Goal: Transaction & Acquisition: Purchase product/service

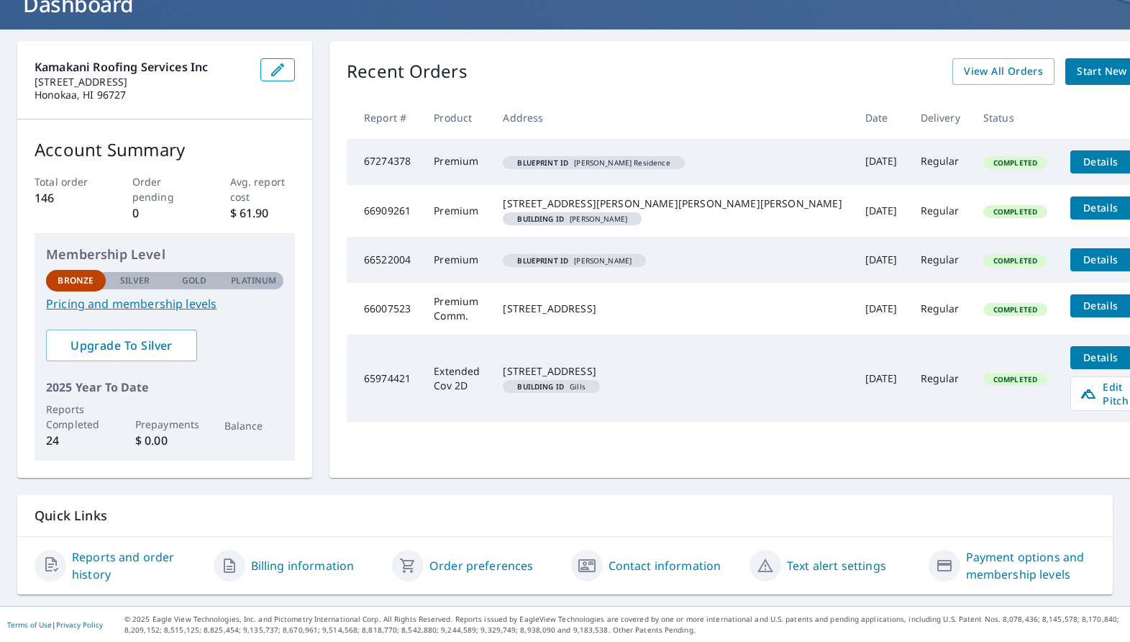
click at [121, 556] on link "Reports and order history" at bounding box center [137, 565] width 130 height 35
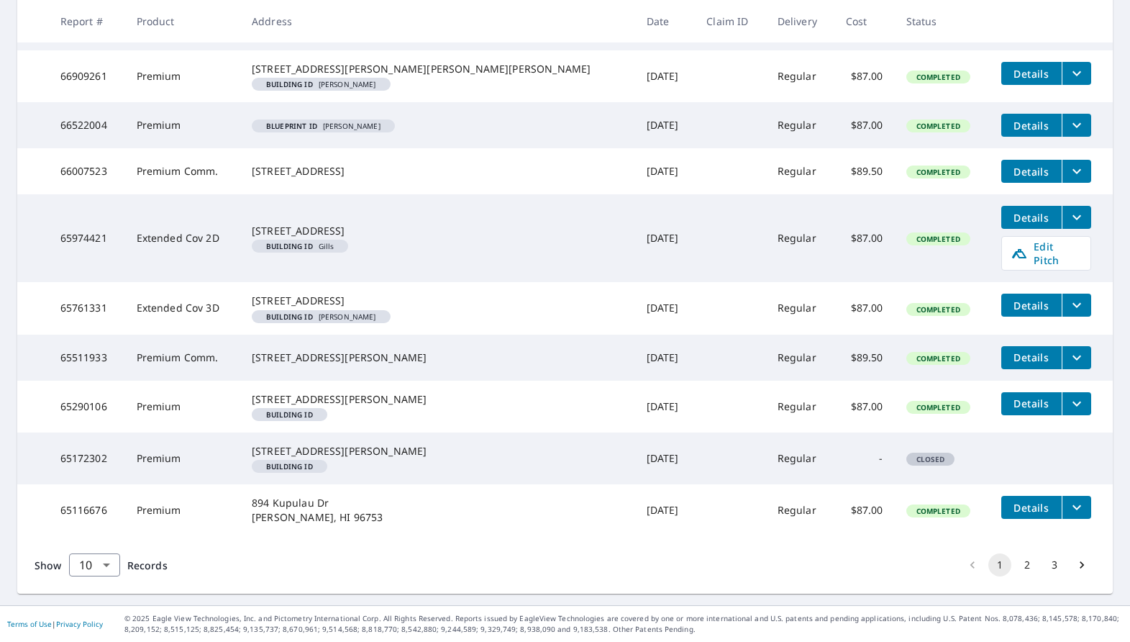
scroll to position [373, 0]
click at [898, 568] on button "2" at bounding box center [1027, 564] width 23 height 23
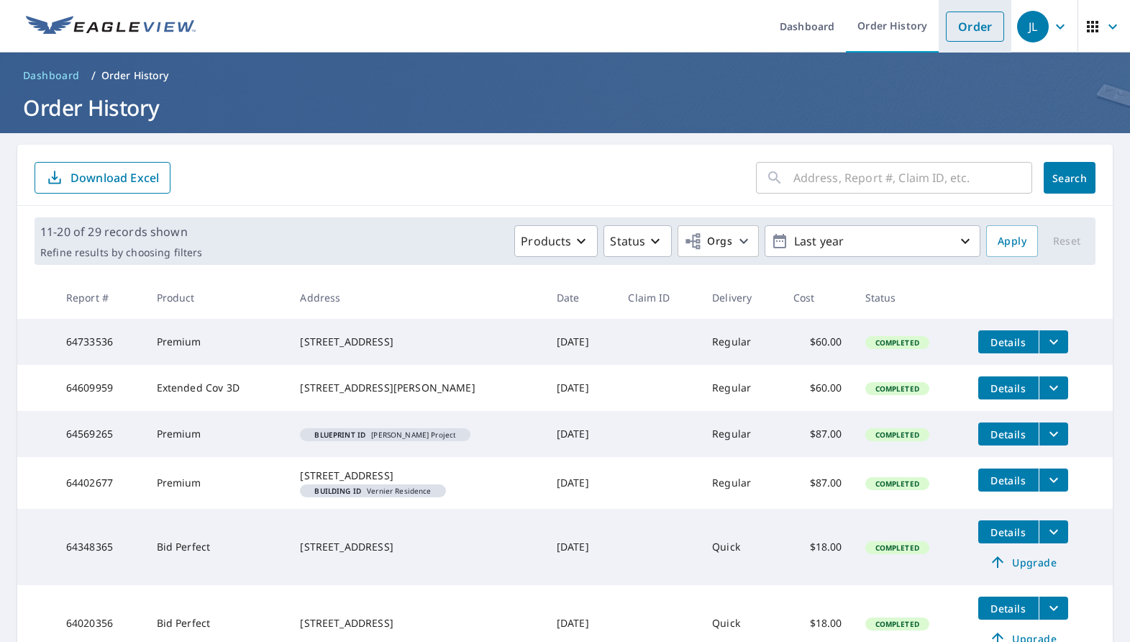
click at [898, 25] on link "Order" at bounding box center [975, 27] width 58 height 30
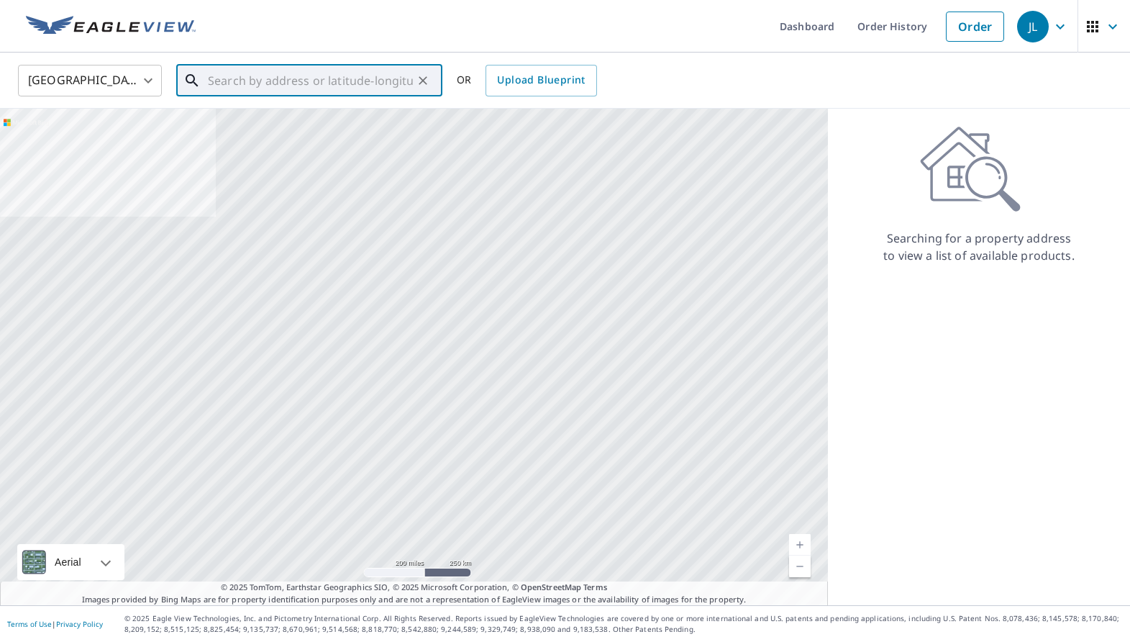
click at [319, 78] on input "text" at bounding box center [310, 80] width 205 height 40
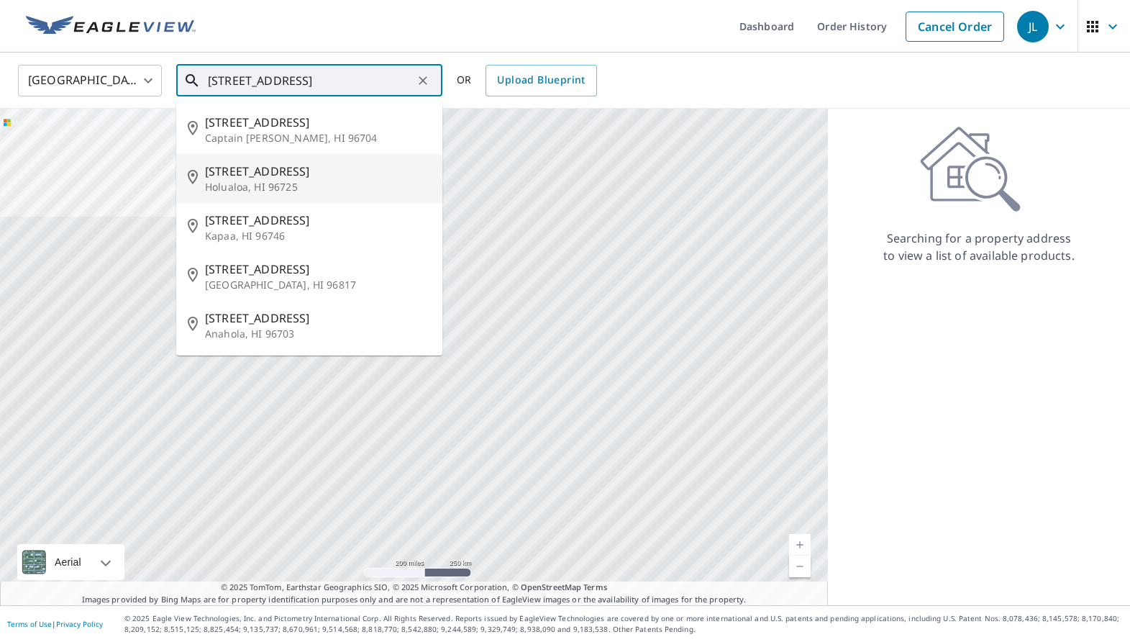
click at [255, 188] on p "Holualoa, HI 96725" at bounding box center [318, 187] width 226 height 14
type input "[STREET_ADDRESS]"
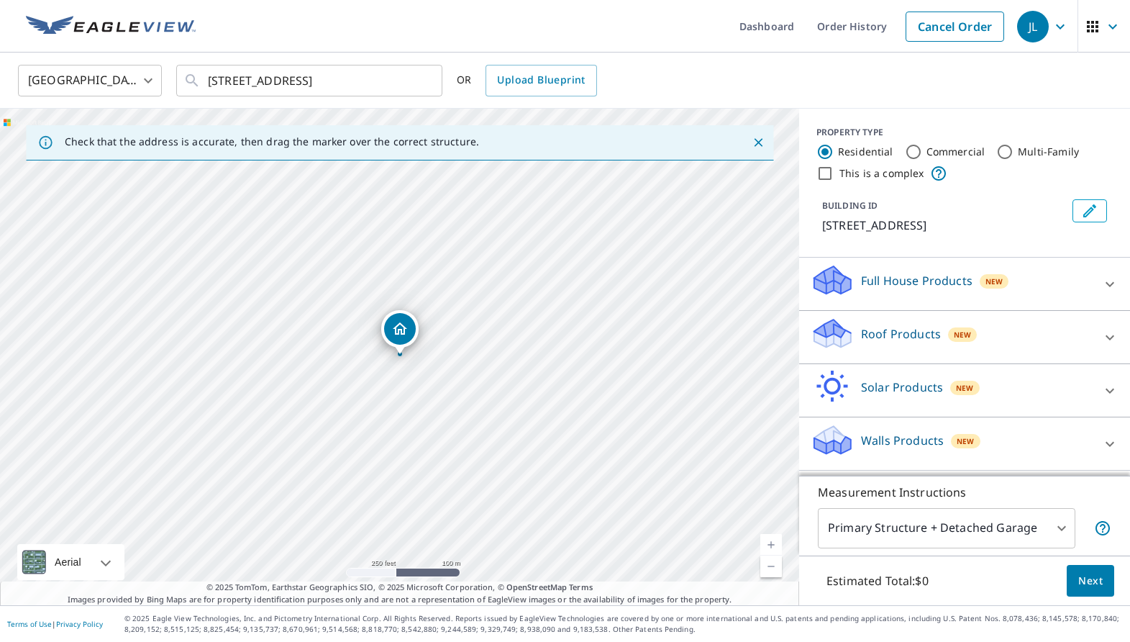
click at [776, 547] on link "Current Level 17, Zoom In" at bounding box center [771, 545] width 22 height 22
click at [776, 547] on link "Current Level 18, Zoom In" at bounding box center [771, 545] width 22 height 22
click at [771, 546] on link "Current Level 19, Zoom In" at bounding box center [771, 545] width 22 height 22
click at [771, 546] on link "Current Level 20, Zoom In Disabled" at bounding box center [771, 545] width 22 height 22
click at [773, 568] on link "Current Level 20, Zoom Out" at bounding box center [771, 566] width 22 height 22
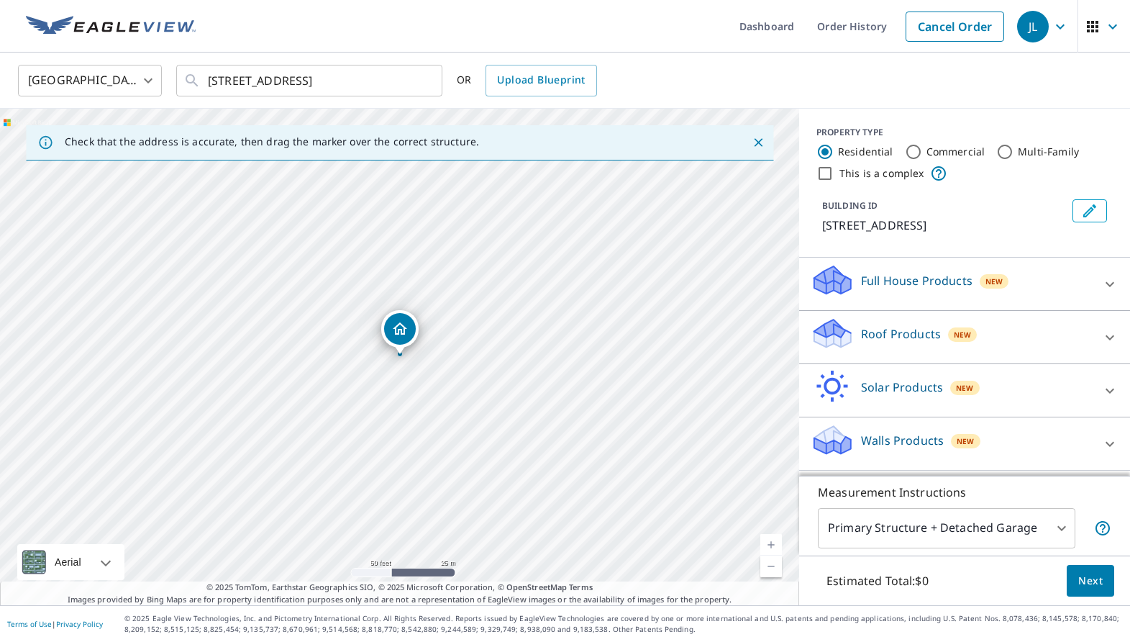
click at [773, 568] on link "Current Level 19, Zoom Out" at bounding box center [771, 566] width 22 height 22
click at [773, 568] on link "Current Level 18, Zoom Out" at bounding box center [771, 566] width 22 height 22
drag, startPoint x: 694, startPoint y: 228, endPoint x: 704, endPoint y: 363, distance: 134.9
click at [704, 363] on div "[STREET_ADDRESS]" at bounding box center [399, 357] width 799 height 496
click at [759, 142] on icon "Close" at bounding box center [758, 142] width 9 height 9
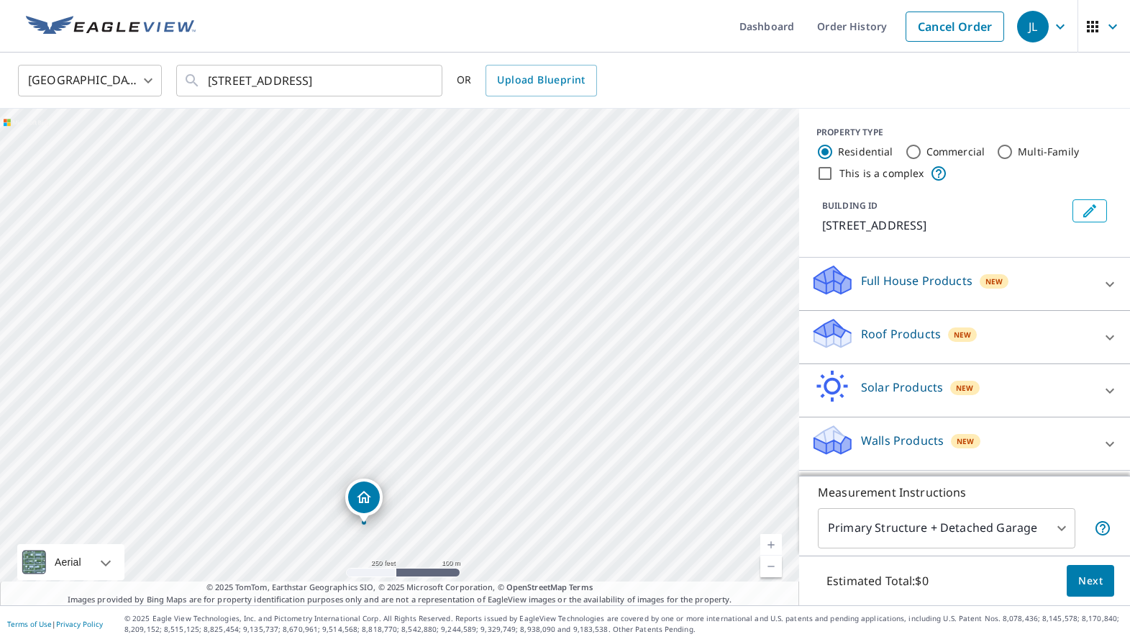
drag, startPoint x: 671, startPoint y: 224, endPoint x: 569, endPoint y: 422, distance: 221.7
click at [640, 376] on div "[STREET_ADDRESS]" at bounding box center [399, 357] width 799 height 496
drag, startPoint x: 666, startPoint y: 440, endPoint x: 576, endPoint y: 434, distance: 90.9
click at [565, 427] on div "[STREET_ADDRESS]" at bounding box center [399, 357] width 799 height 496
click at [771, 542] on link "Current Level 17, Zoom In" at bounding box center [771, 545] width 22 height 22
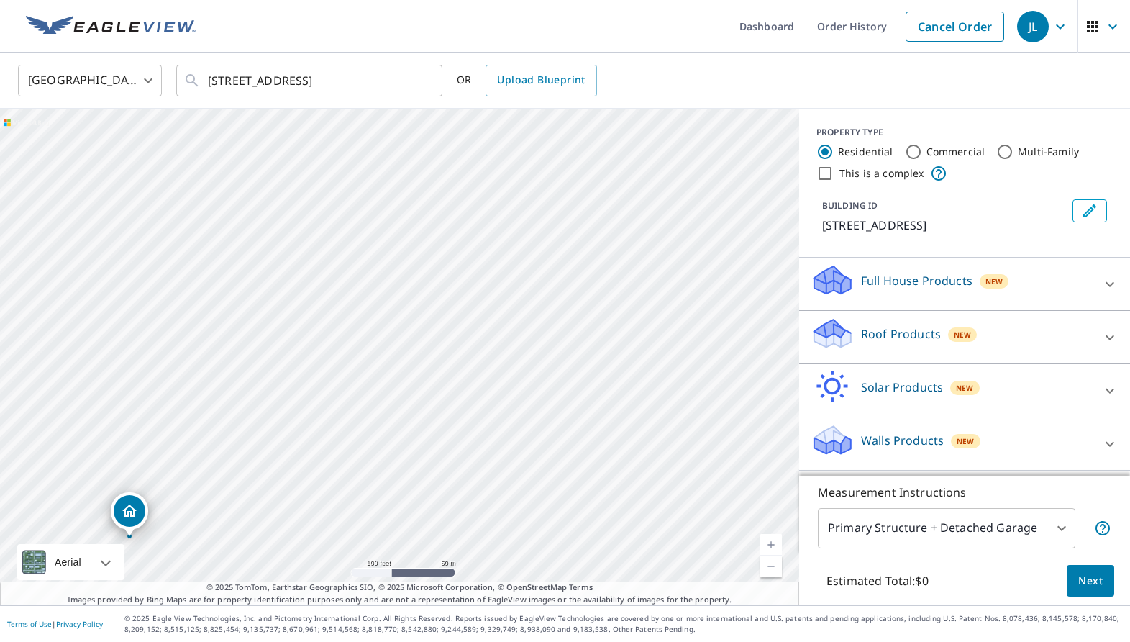
drag, startPoint x: 480, startPoint y: 522, endPoint x: 496, endPoint y: 406, distance: 116.2
click at [483, 394] on div "[STREET_ADDRESS]" at bounding box center [399, 357] width 799 height 496
drag, startPoint x: 127, startPoint y: 512, endPoint x: 383, endPoint y: 374, distance: 291.6
click at [898, 209] on icon "Edit building 1" at bounding box center [1089, 210] width 17 height 17
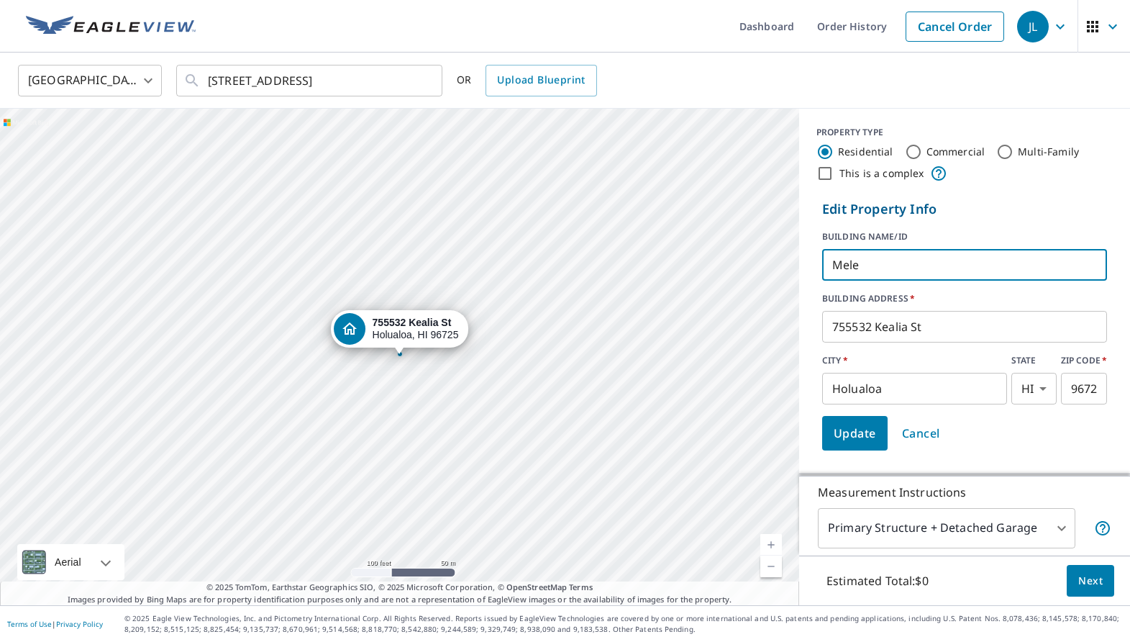
type input "Mele 2"
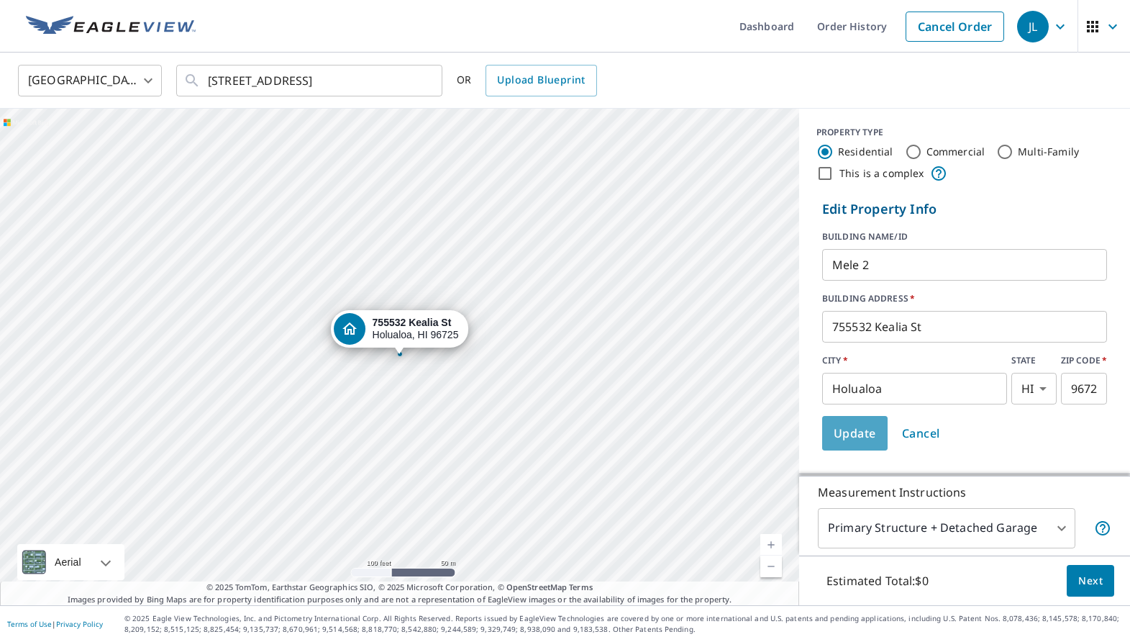
click at [853, 433] on span "Update" at bounding box center [855, 433] width 42 height 20
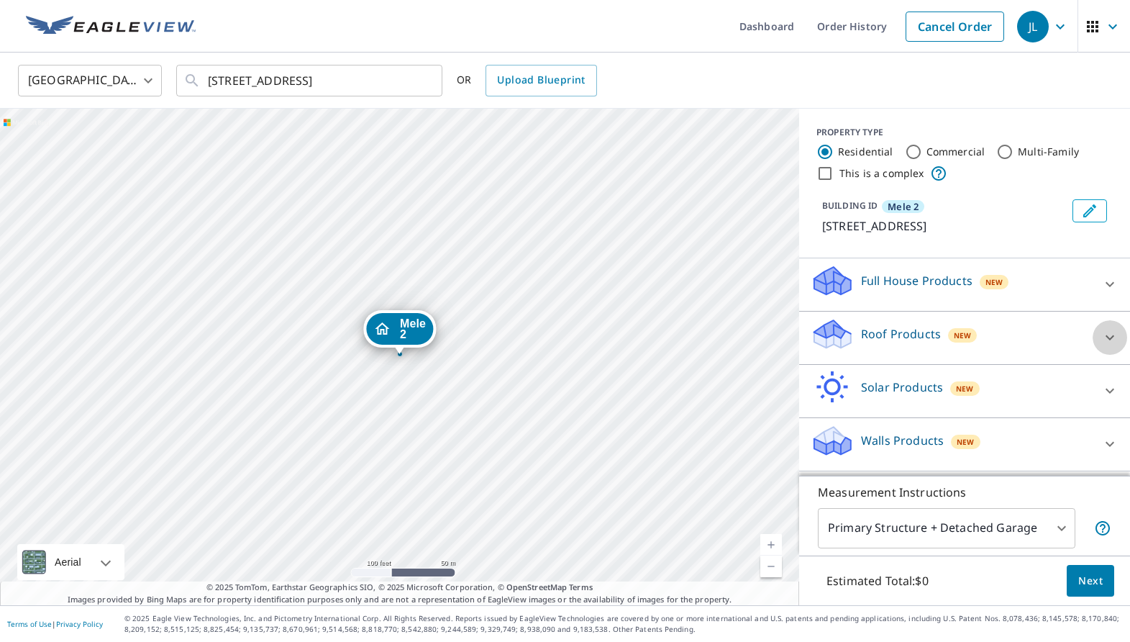
click at [898, 336] on icon at bounding box center [1109, 337] width 17 height 17
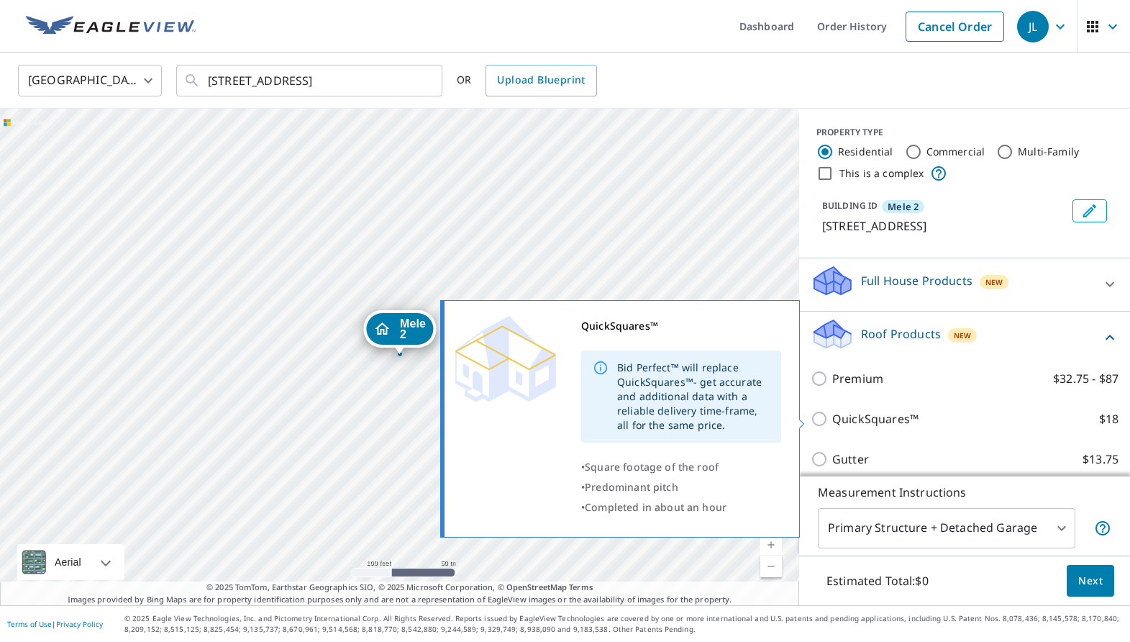
click at [821, 420] on input "QuickSquares™ $18" at bounding box center [822, 418] width 22 height 17
checkbox input "true"
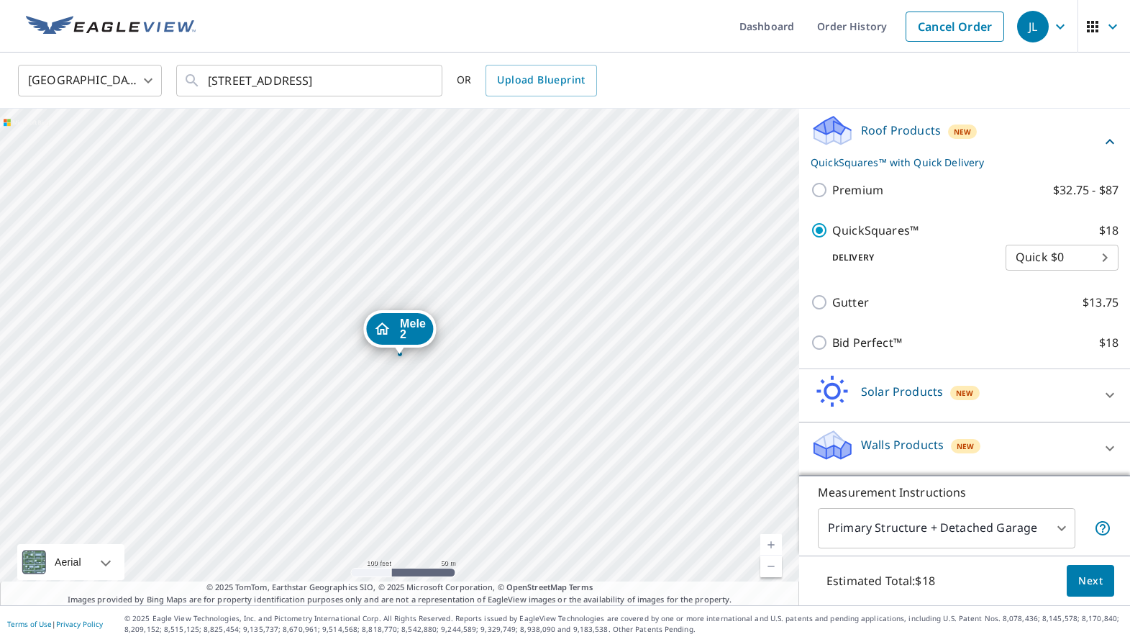
scroll to position [204, 0]
click at [898, 579] on span "Next" at bounding box center [1090, 581] width 24 height 18
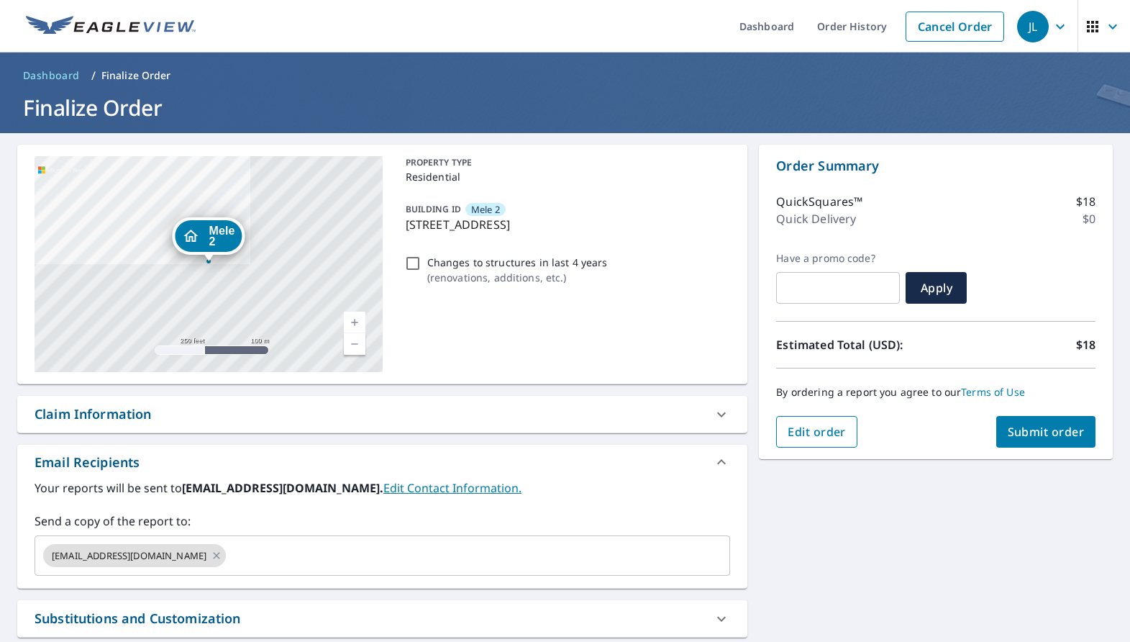
click at [824, 430] on span "Edit order" at bounding box center [817, 432] width 58 height 16
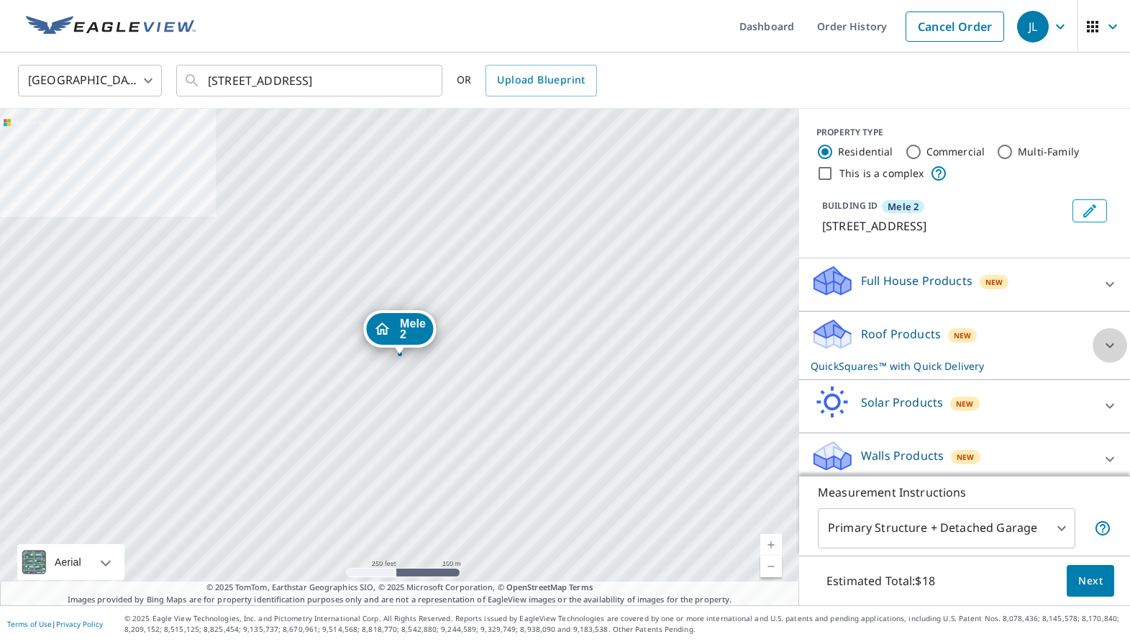
click at [898, 350] on icon at bounding box center [1109, 345] width 17 height 17
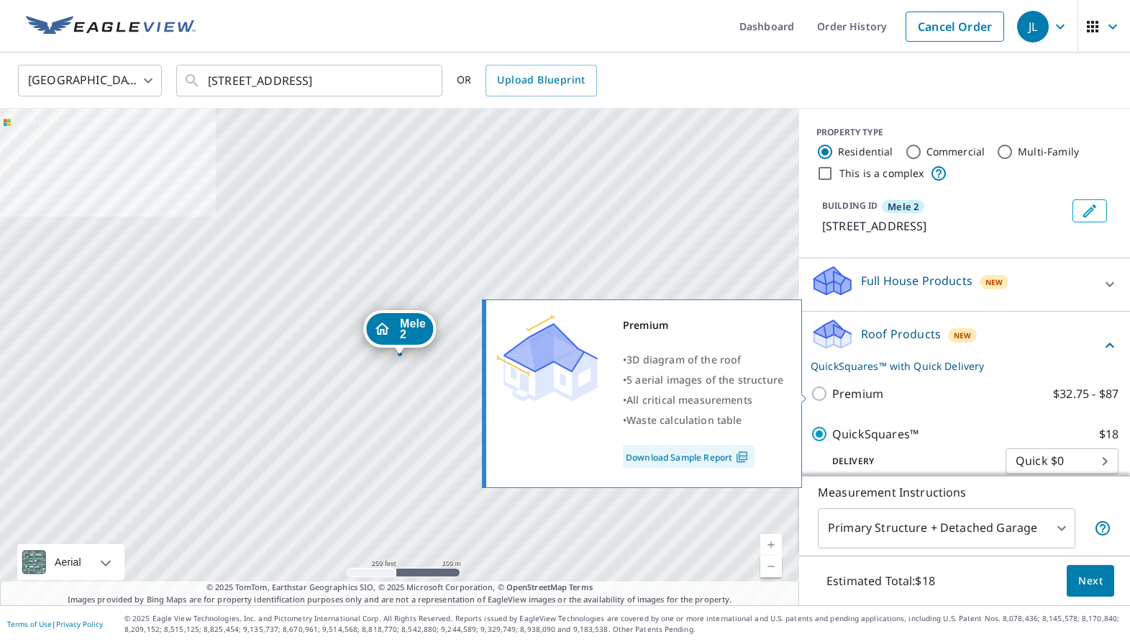
click at [816, 392] on input "Premium $32.75 - $87" at bounding box center [822, 393] width 22 height 17
checkbox input "true"
checkbox input "false"
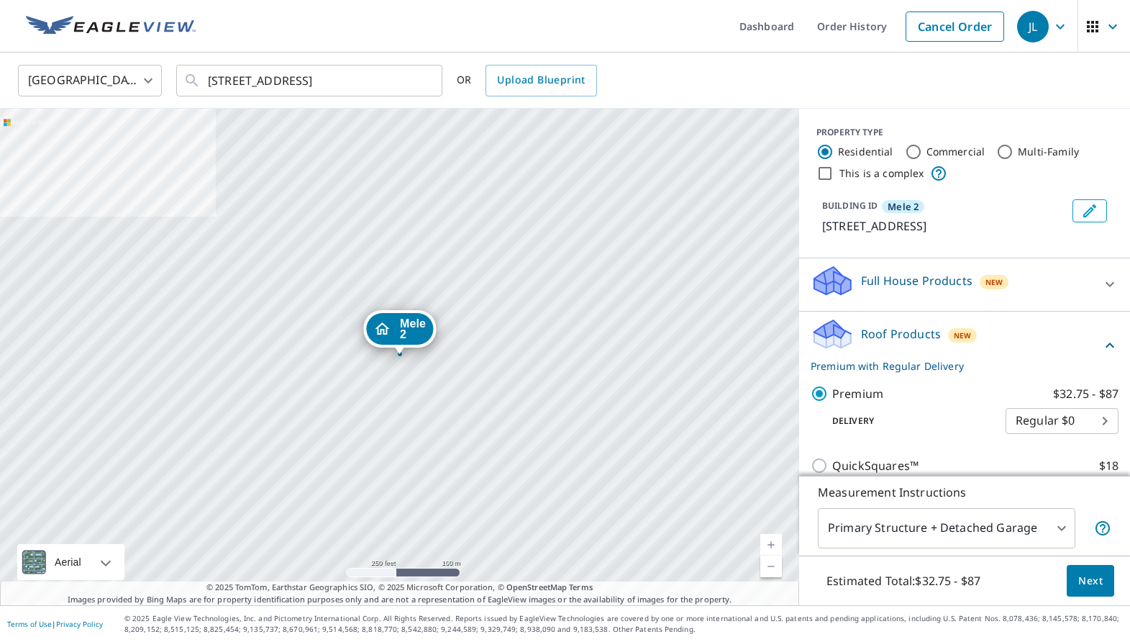
click at [898, 583] on span "Next" at bounding box center [1090, 581] width 24 height 18
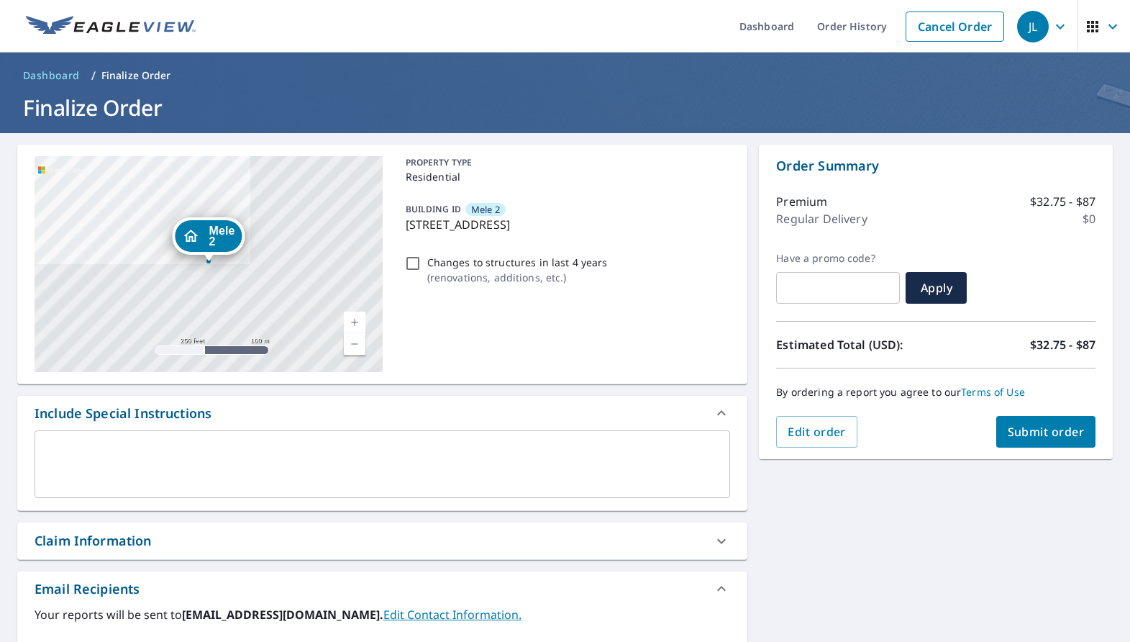
click at [898, 435] on span "Submit order" at bounding box center [1046, 432] width 77 height 16
